Goal: Task Accomplishment & Management: Complete application form

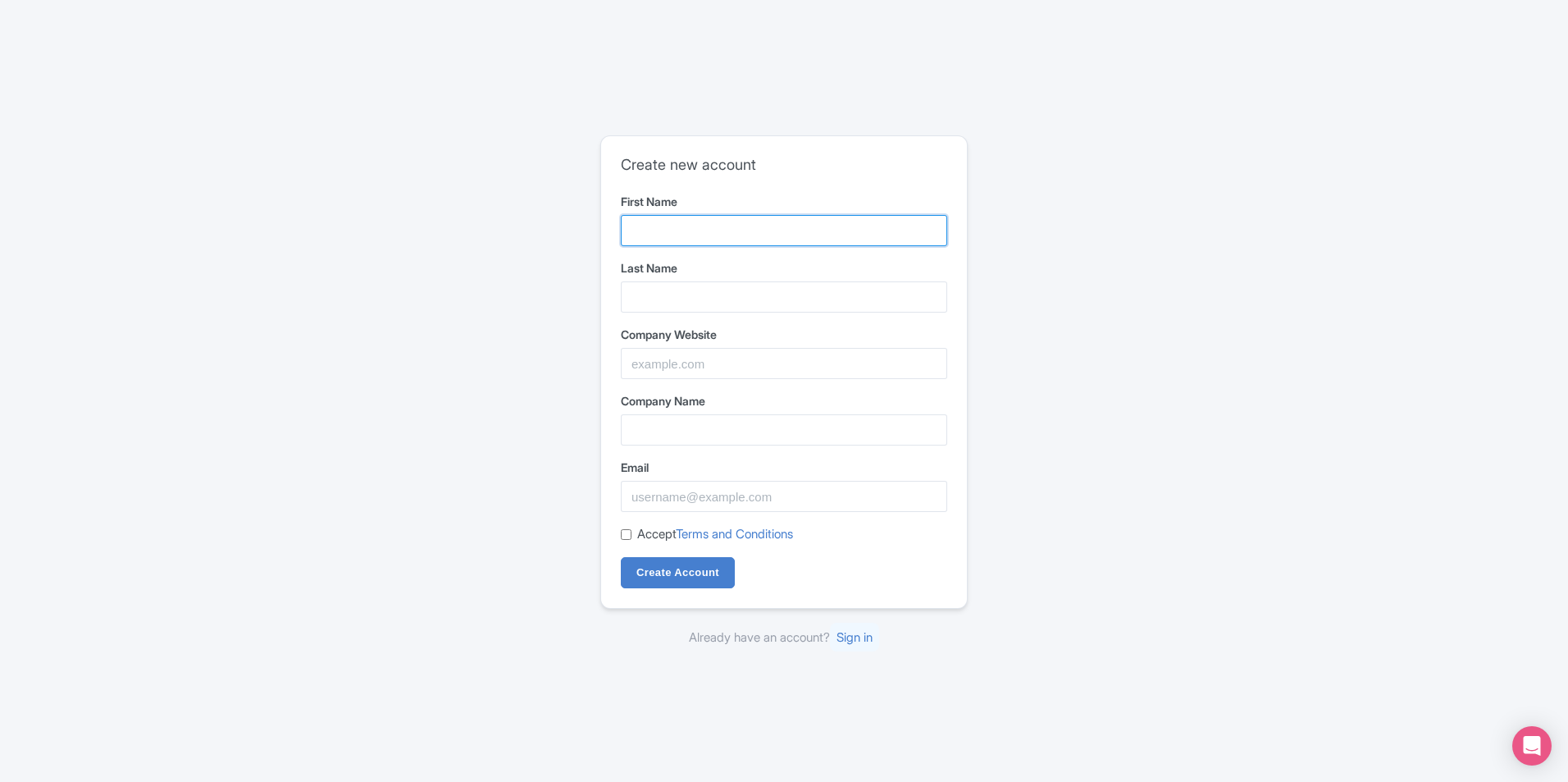
click at [697, 228] on input "First Name" at bounding box center [784, 230] width 326 height 31
click at [731, 229] on input "First Name" at bounding box center [784, 230] width 326 height 31
click at [698, 227] on input "culture" at bounding box center [784, 230] width 326 height 31
type input "c"
type input "Muhammad"
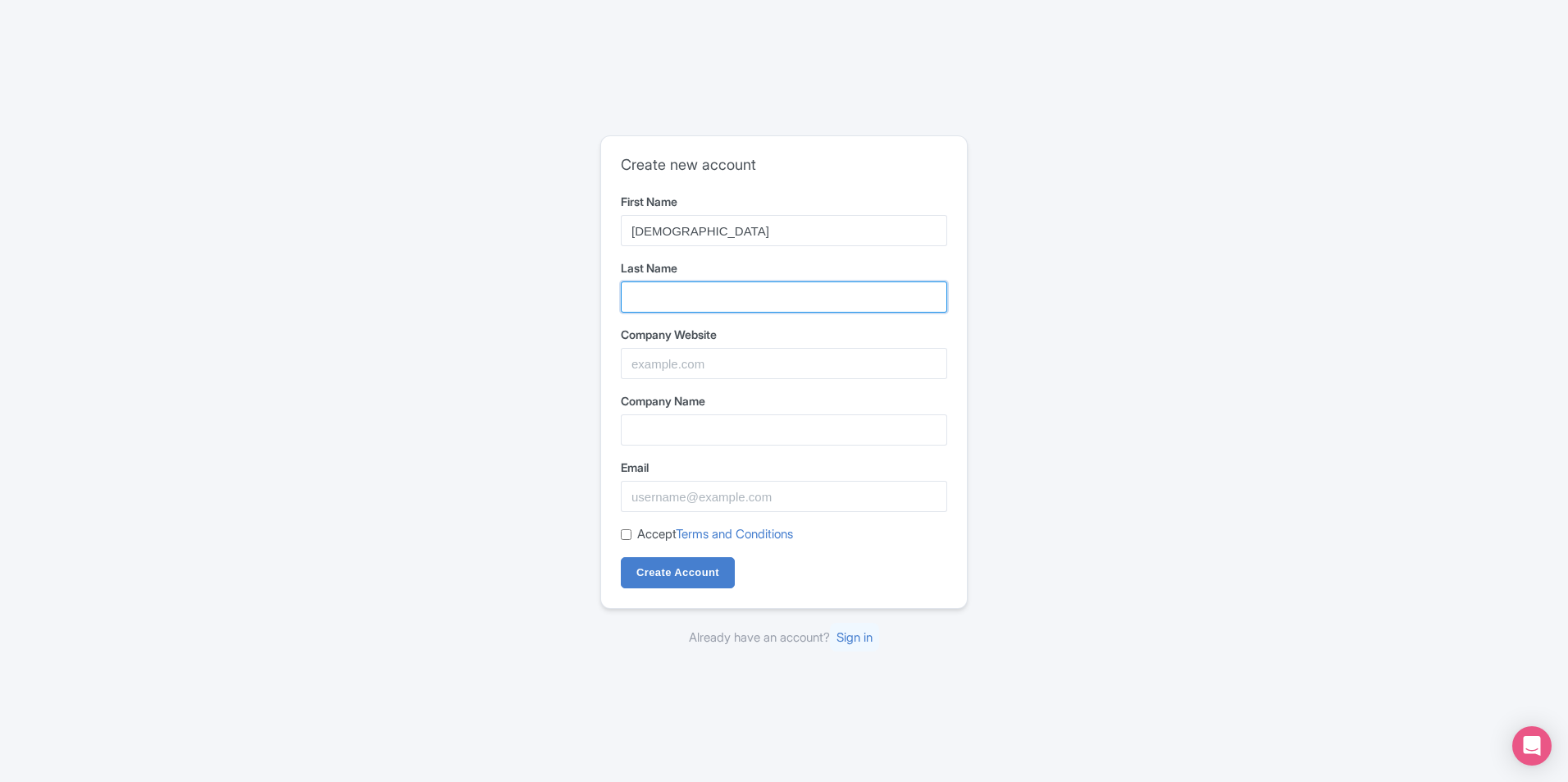
click at [690, 289] on input "Last Name" at bounding box center [784, 297] width 326 height 31
type input "Kashif"
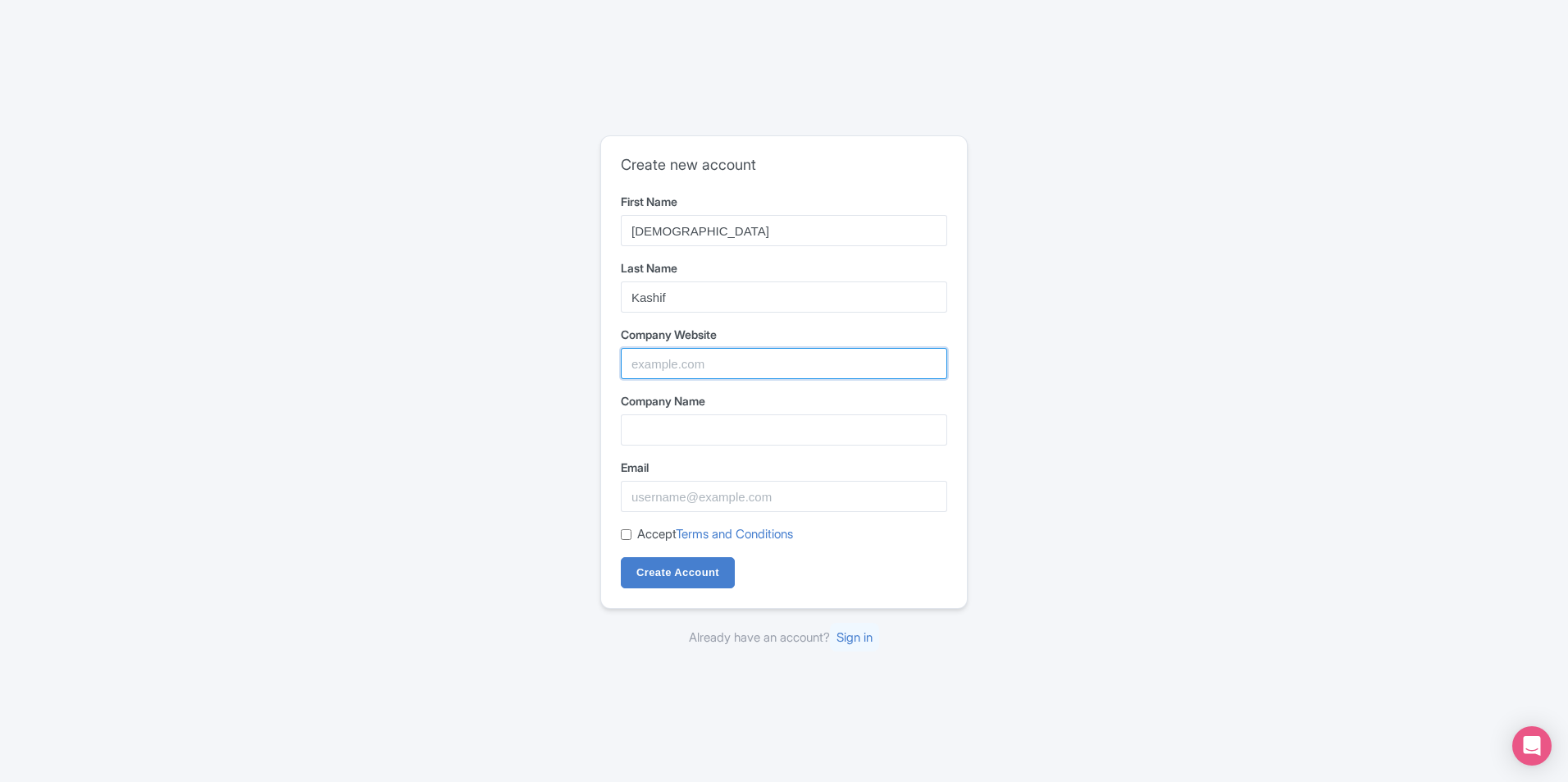
click at [687, 380] on form "First Name Muhammad Last Name Kashif Company Website Company Name Email Accept …" at bounding box center [784, 390] width 326 height 395
type input "Culture Hub Tourism"
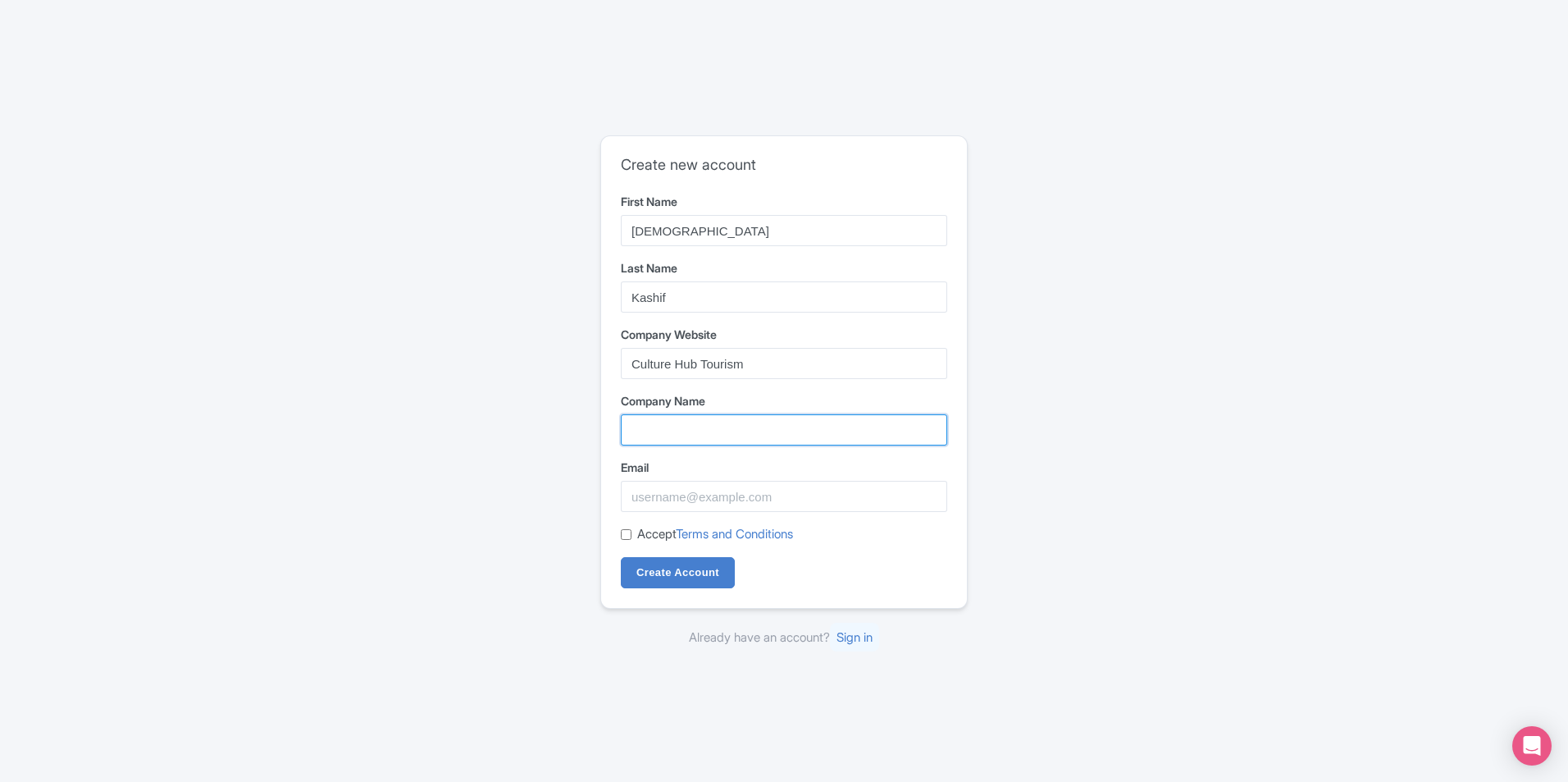
click at [745, 438] on input "Company Name" at bounding box center [784, 429] width 326 height 31
type input "Culture Hub Travel"
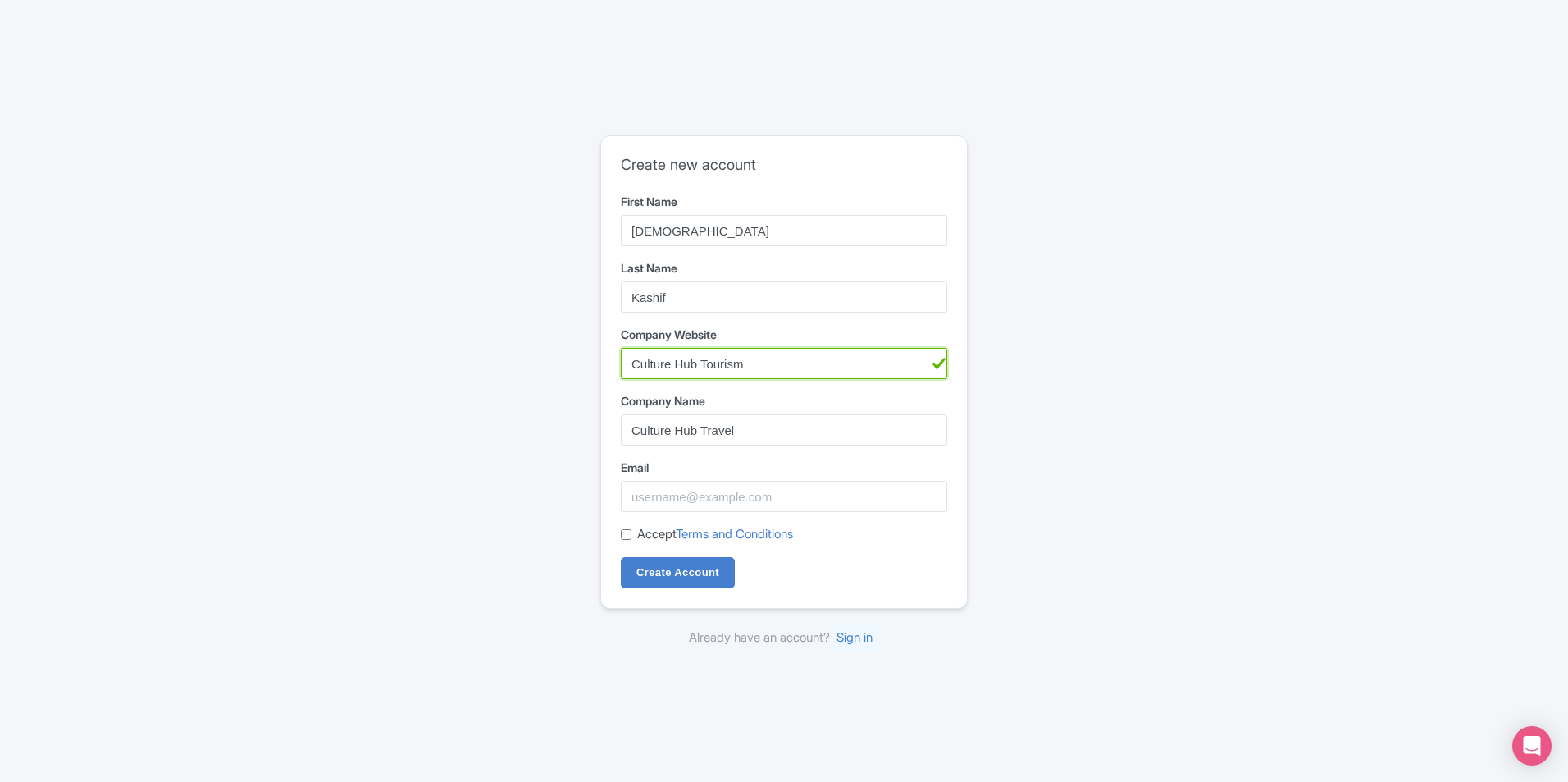
click at [775, 361] on input "Culture Hub Tourism" at bounding box center [784, 363] width 326 height 31
type input "C"
type input "www.culturehubtravel.com"
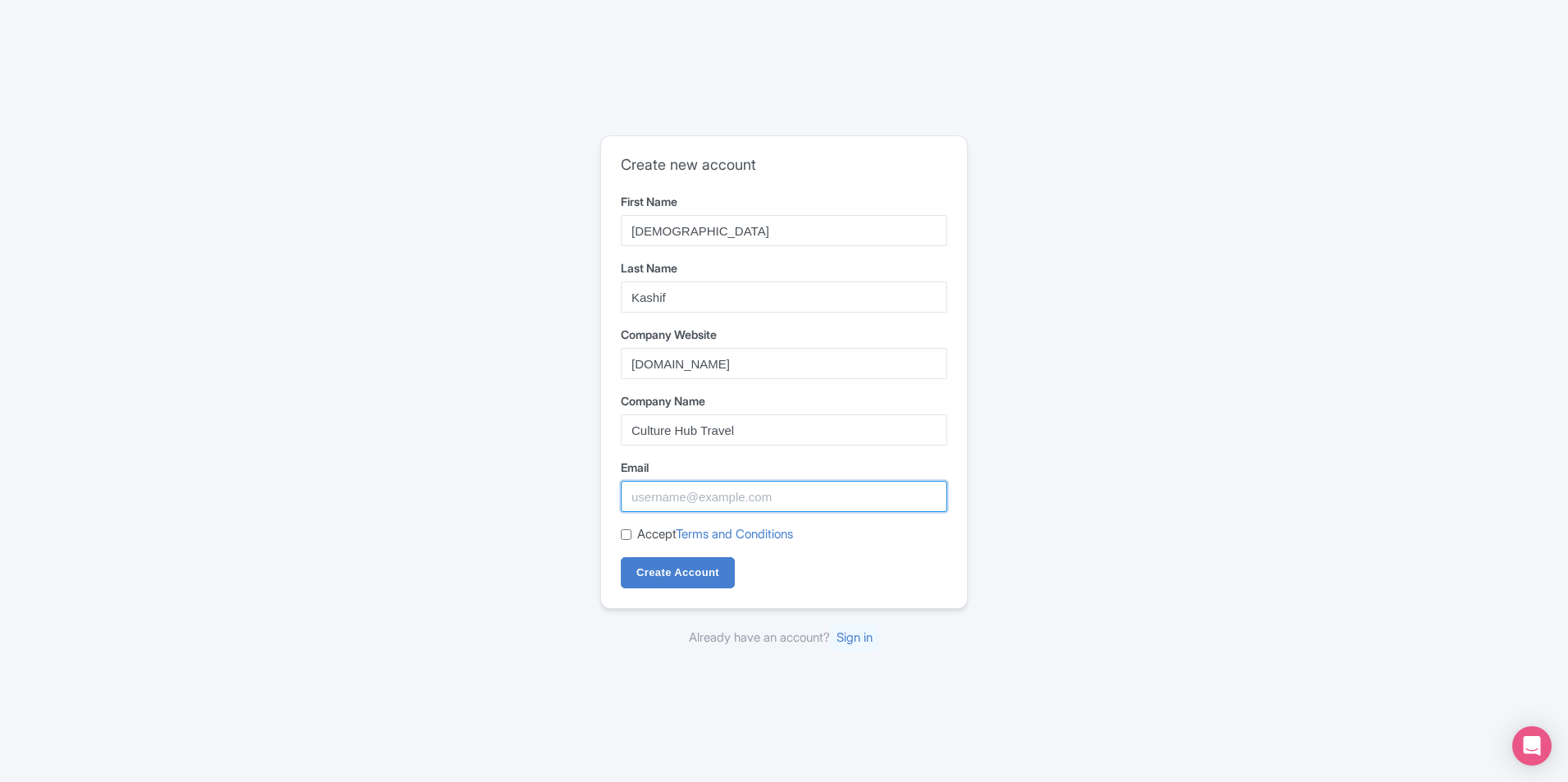
click at [744, 502] on input "Email" at bounding box center [784, 496] width 326 height 31
type input "info@culturehubtravel.com"
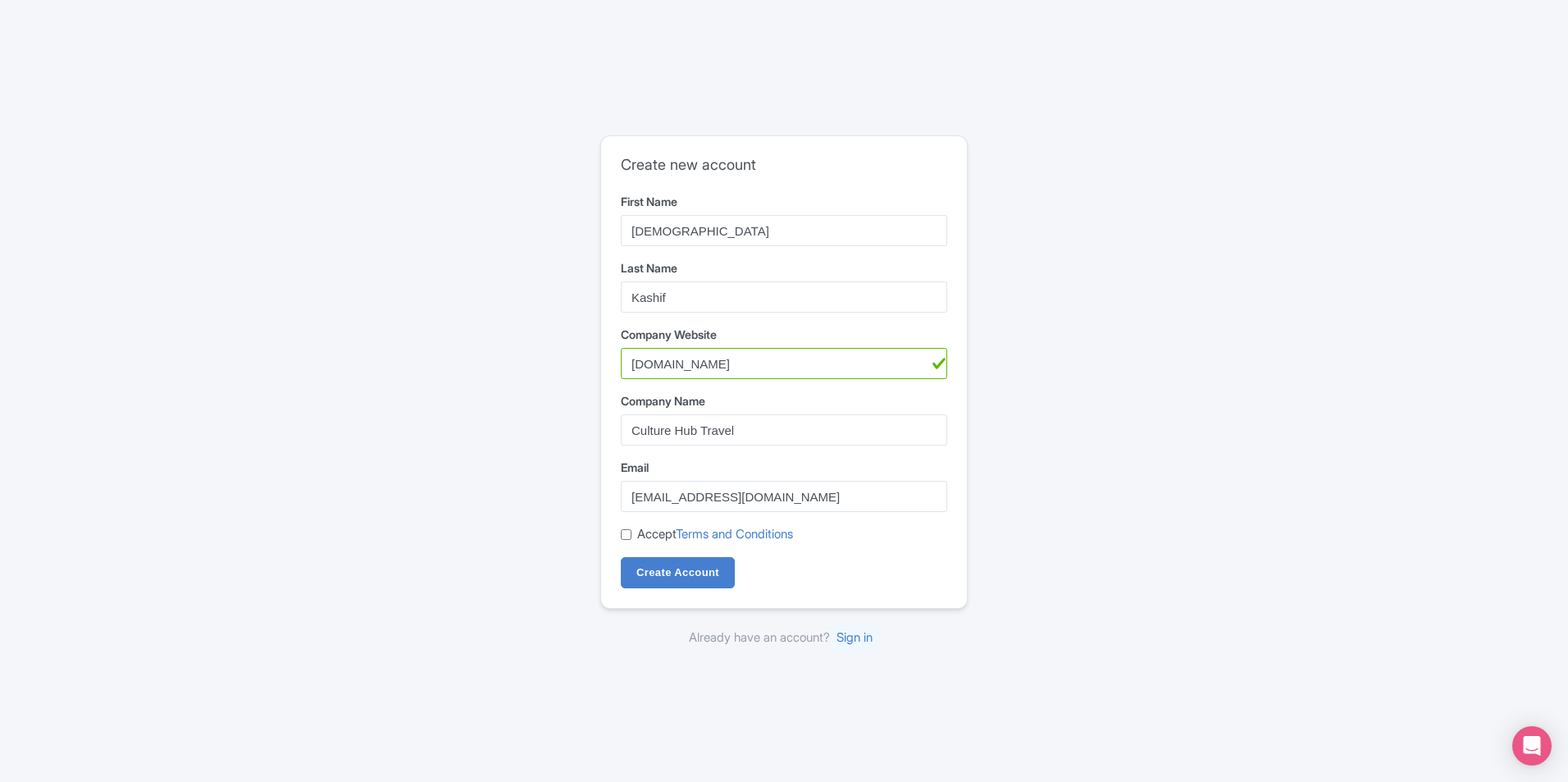
click at [622, 534] on div "Create new account First Name Muhammad Last Name Kashif Company Website www.cul…" at bounding box center [784, 371] width 366 height 472
click at [624, 534] on input "Accept Terms and Conditions" at bounding box center [626, 534] width 11 height 11
checkbox input "true"
click at [677, 570] on input "Create Account" at bounding box center [678, 572] width 114 height 31
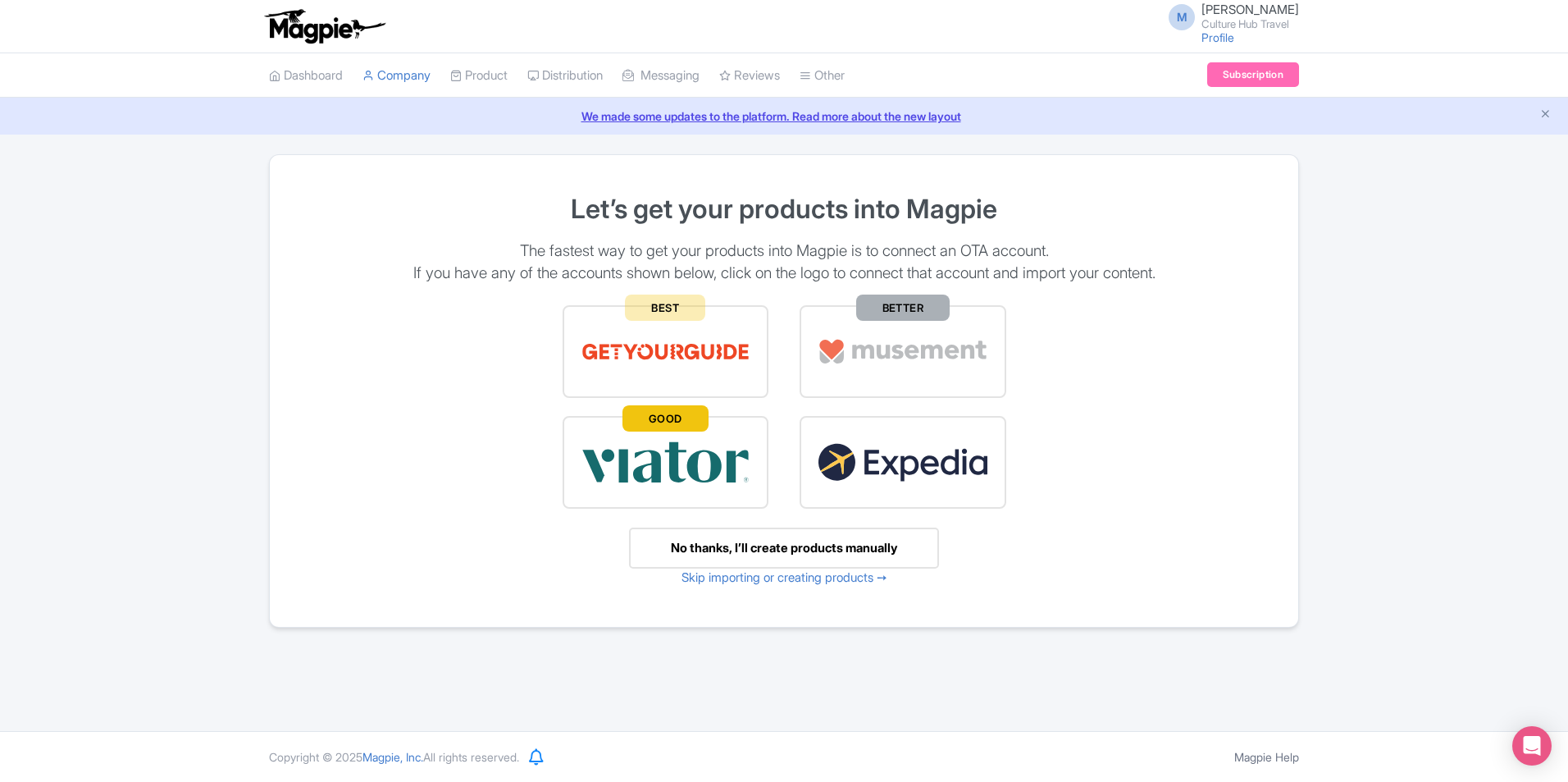
click at [817, 548] on div "No thanks, I’ll create products manually" at bounding box center [784, 547] width 310 height 42
